Goal: Browse casually: Explore the website without a specific task or goal

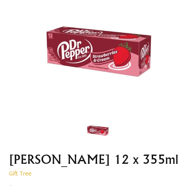
scroll to position [95, 0]
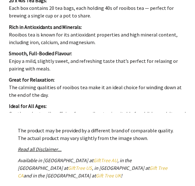
scroll to position [253, 0]
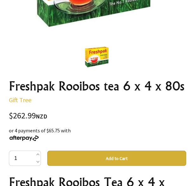
scroll to position [253, 0]
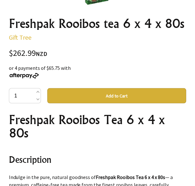
click at [24, 25] on h1 "Freshpak Rooibos tea 6 x 4 x 80s" at bounding box center [97, 23] width 177 height 13
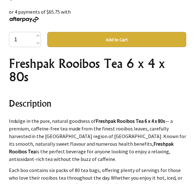
scroll to position [317, 0]
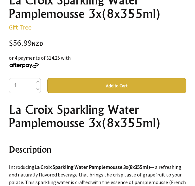
scroll to position [285, 0]
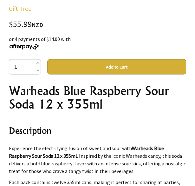
scroll to position [285, 0]
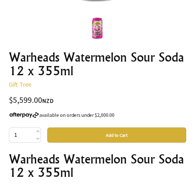
scroll to position [253, 0]
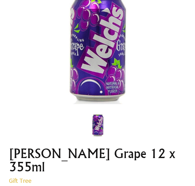
scroll to position [124, 0]
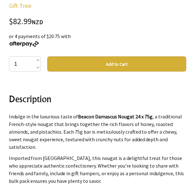
scroll to position [63, 0]
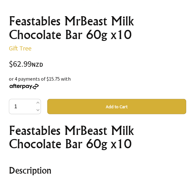
scroll to position [190, 0]
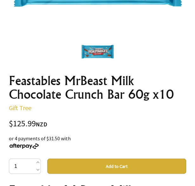
scroll to position [127, 0]
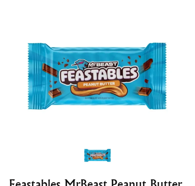
scroll to position [63, 0]
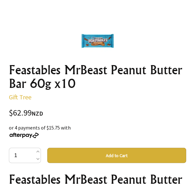
scroll to position [222, 0]
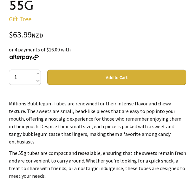
scroll to position [285, 0]
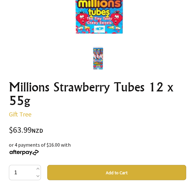
scroll to position [380, 0]
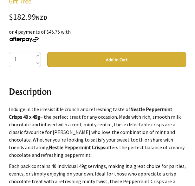
scroll to position [190, 0]
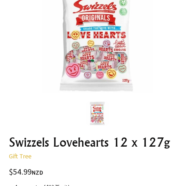
scroll to position [127, 0]
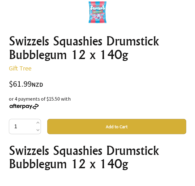
scroll to position [285, 0]
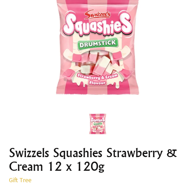
scroll to position [190, 0]
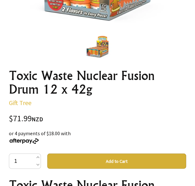
scroll to position [222, 0]
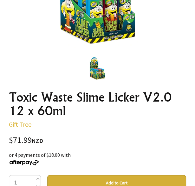
scroll to position [190, 0]
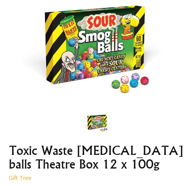
scroll to position [127, 0]
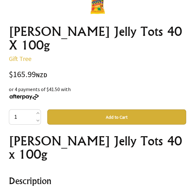
scroll to position [253, 0]
